Goal: Information Seeking & Learning: Learn about a topic

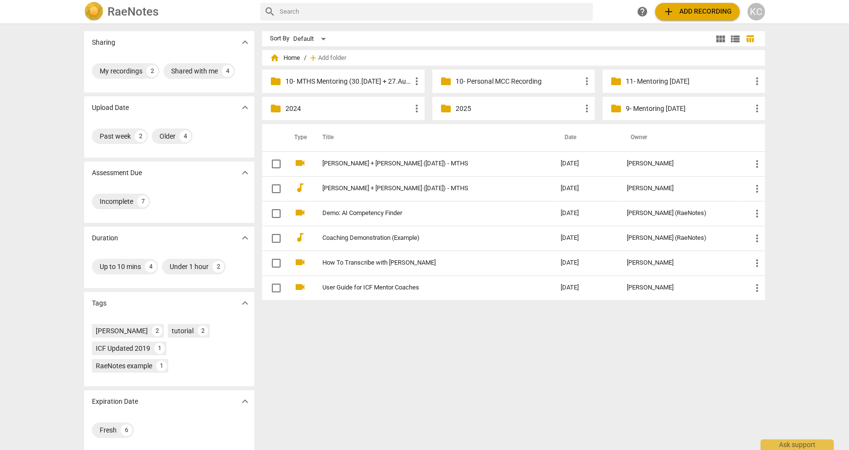
click at [374, 80] on p "10- MTHS Mentoring (30.[DATE] + 27.Aug + [DATE])" at bounding box center [347, 81] width 125 height 10
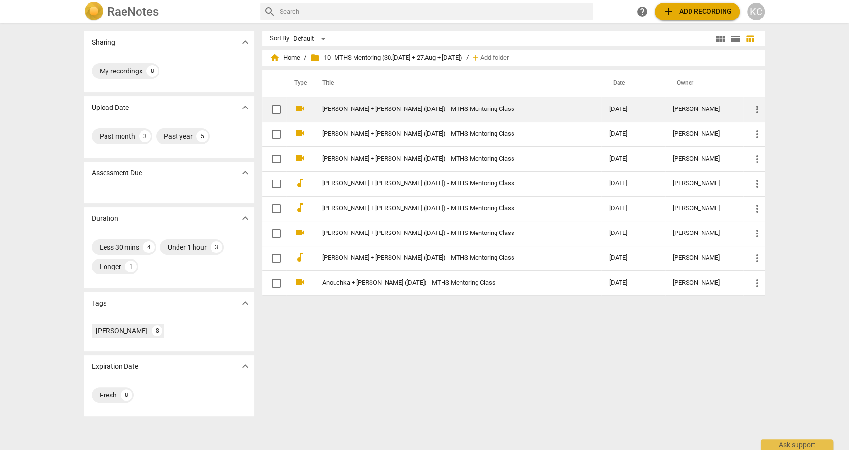
click at [372, 116] on td "[PERSON_NAME] + [PERSON_NAME] ([DATE]) - MTHS Mentoring Class" at bounding box center [456, 109] width 291 height 25
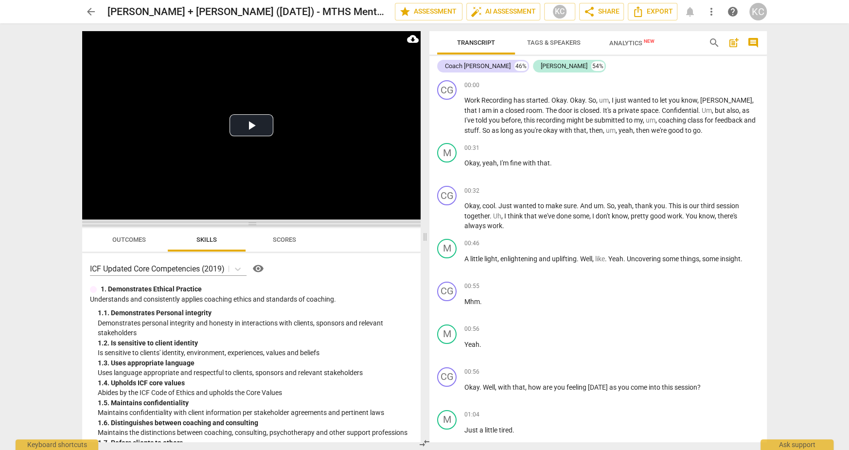
drag, startPoint x: 253, startPoint y: 153, endPoint x: 258, endPoint y: 221, distance: 68.3
click at [258, 221] on span at bounding box center [251, 224] width 338 height 6
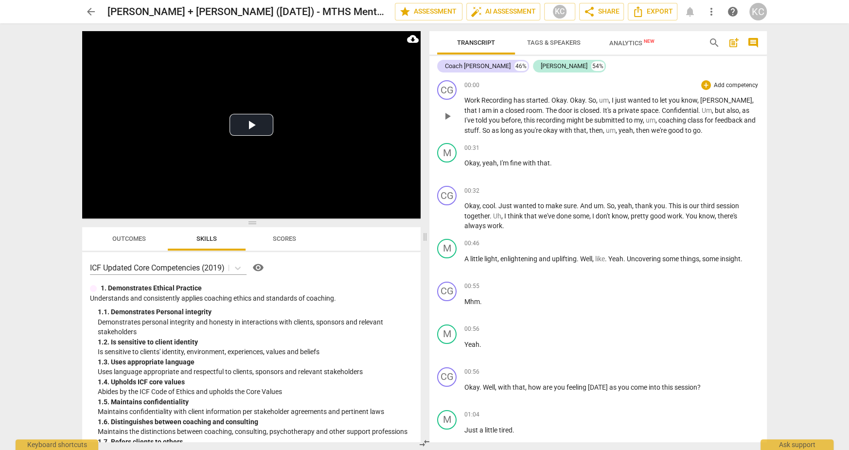
click at [603, 107] on span "It's" at bounding box center [608, 110] width 10 height 8
click at [536, 118] on span "recording" at bounding box center [551, 120] width 30 height 8
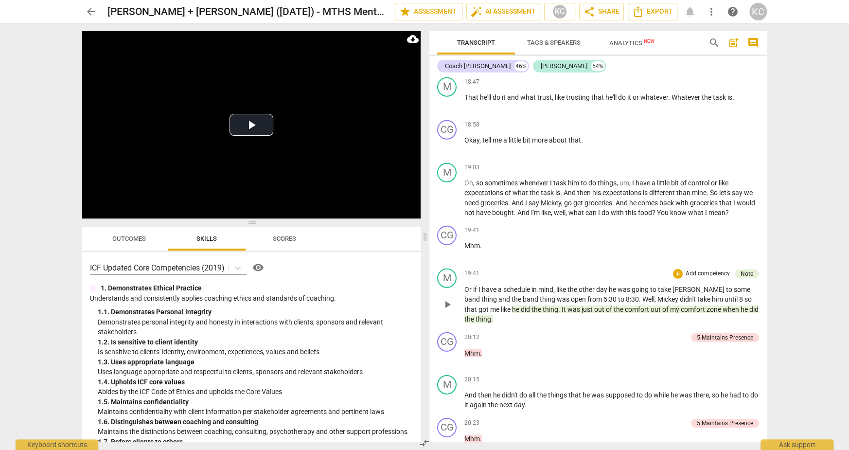
click at [625, 305] on span "comfort" at bounding box center [638, 309] width 26 height 8
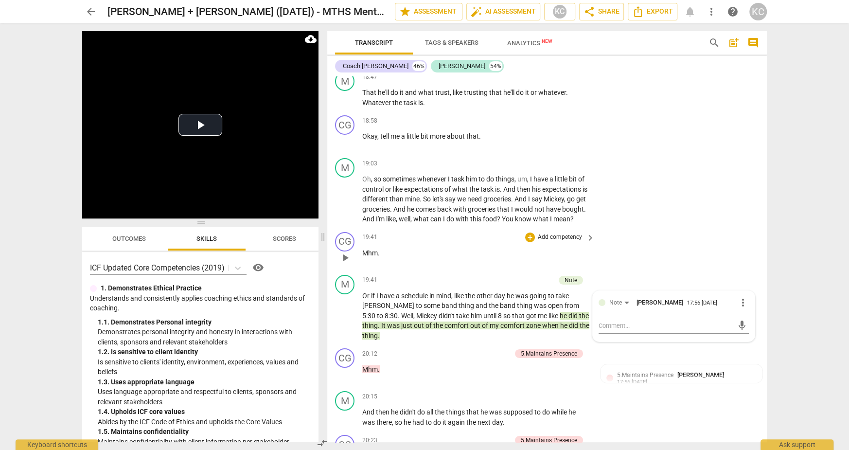
drag, startPoint x: 480, startPoint y: 273, endPoint x: 405, endPoint y: 230, distance: 86.2
click at [405, 230] on div "CG play_arrow pause 00:00 + Add competency keyboard_arrow_right Work Recording …" at bounding box center [547, 259] width 440 height 366
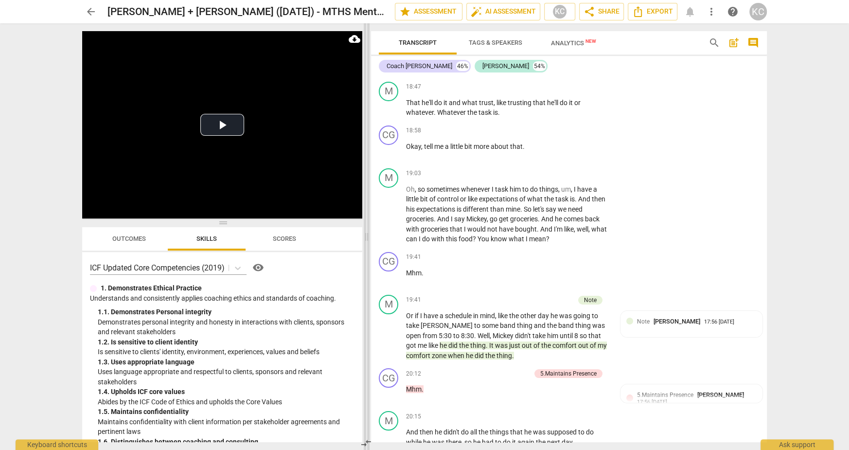
scroll to position [5468, 0]
drag, startPoint x: 323, startPoint y: 237, endPoint x: 367, endPoint y: 242, distance: 44.5
click at [367, 242] on span at bounding box center [368, 236] width 6 height 426
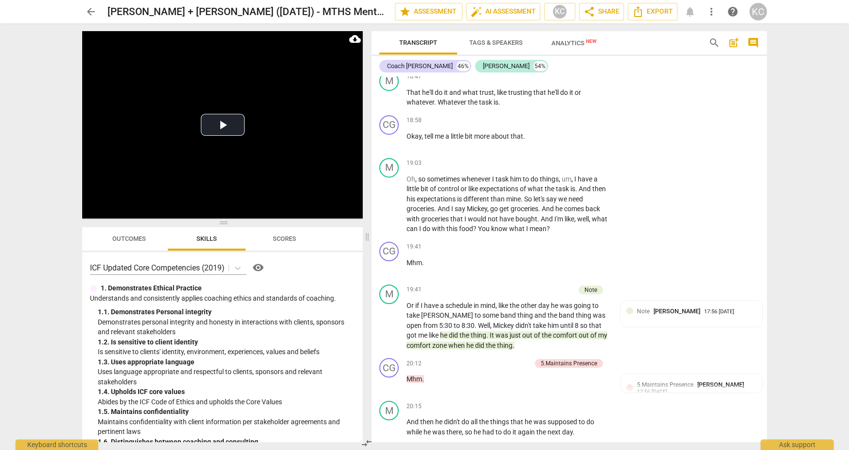
click at [91, 10] on span "arrow_back" at bounding box center [91, 12] width 12 height 12
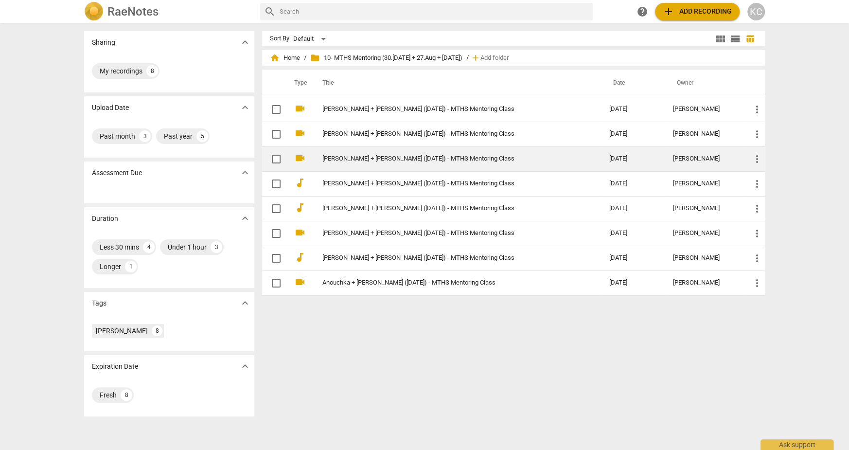
click at [349, 156] on link "[PERSON_NAME] + [PERSON_NAME] ([DATE]) - MTHS Mentoring Class" at bounding box center [448, 158] width 252 height 7
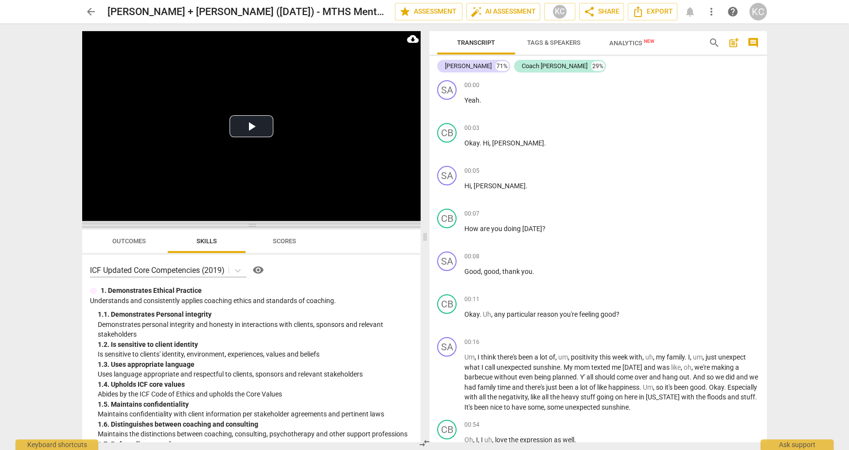
drag, startPoint x: 251, startPoint y: 156, endPoint x: 252, endPoint y: 223, distance: 66.6
click at [252, 224] on span at bounding box center [251, 225] width 338 height 6
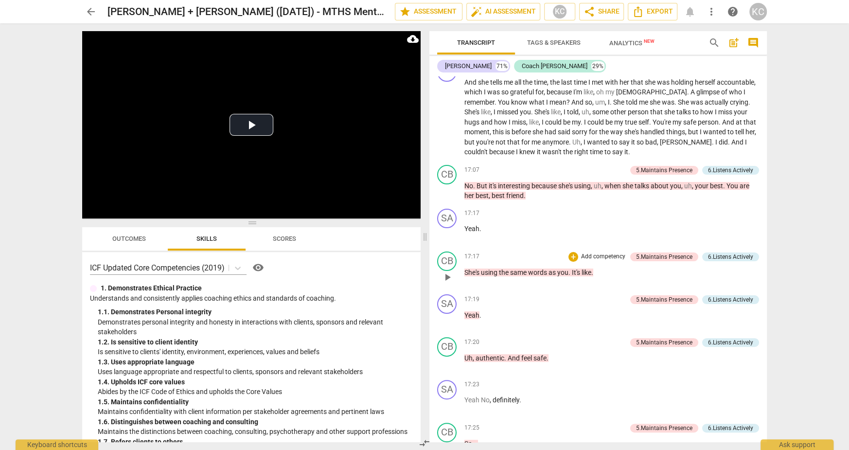
scroll to position [2893, 0]
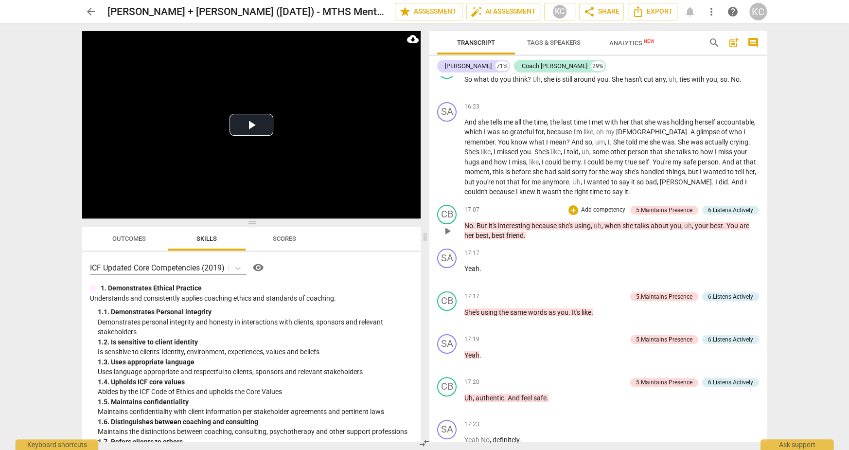
click at [491, 229] on p "No . But it's interesting because she's using , uh , when she talks about you ,…" at bounding box center [611, 231] width 295 height 20
click at [489, 222] on span "it's" at bounding box center [493, 226] width 9 height 8
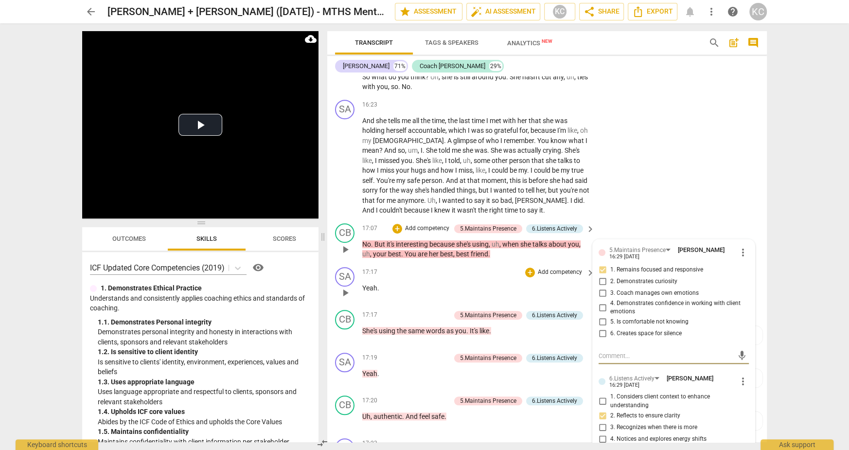
scroll to position [3273, 0]
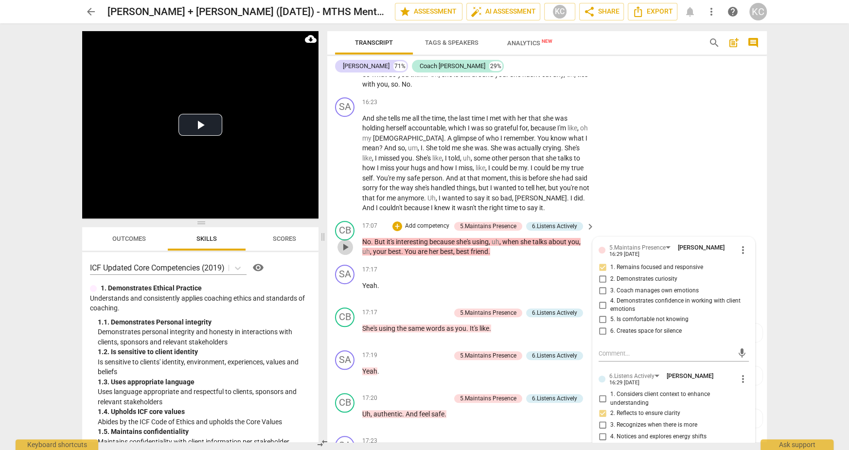
click at [344, 241] on span "play_arrow" at bounding box center [345, 247] width 12 height 12
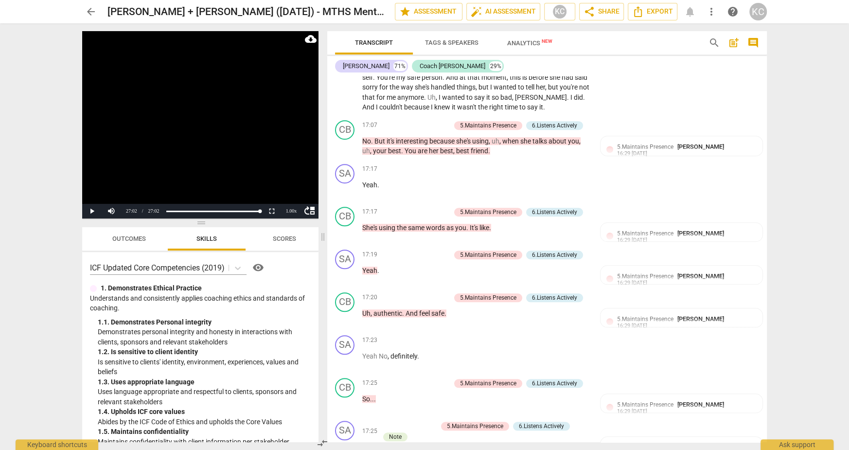
scroll to position [3378, 0]
